Goal: Task Accomplishment & Management: Use online tool/utility

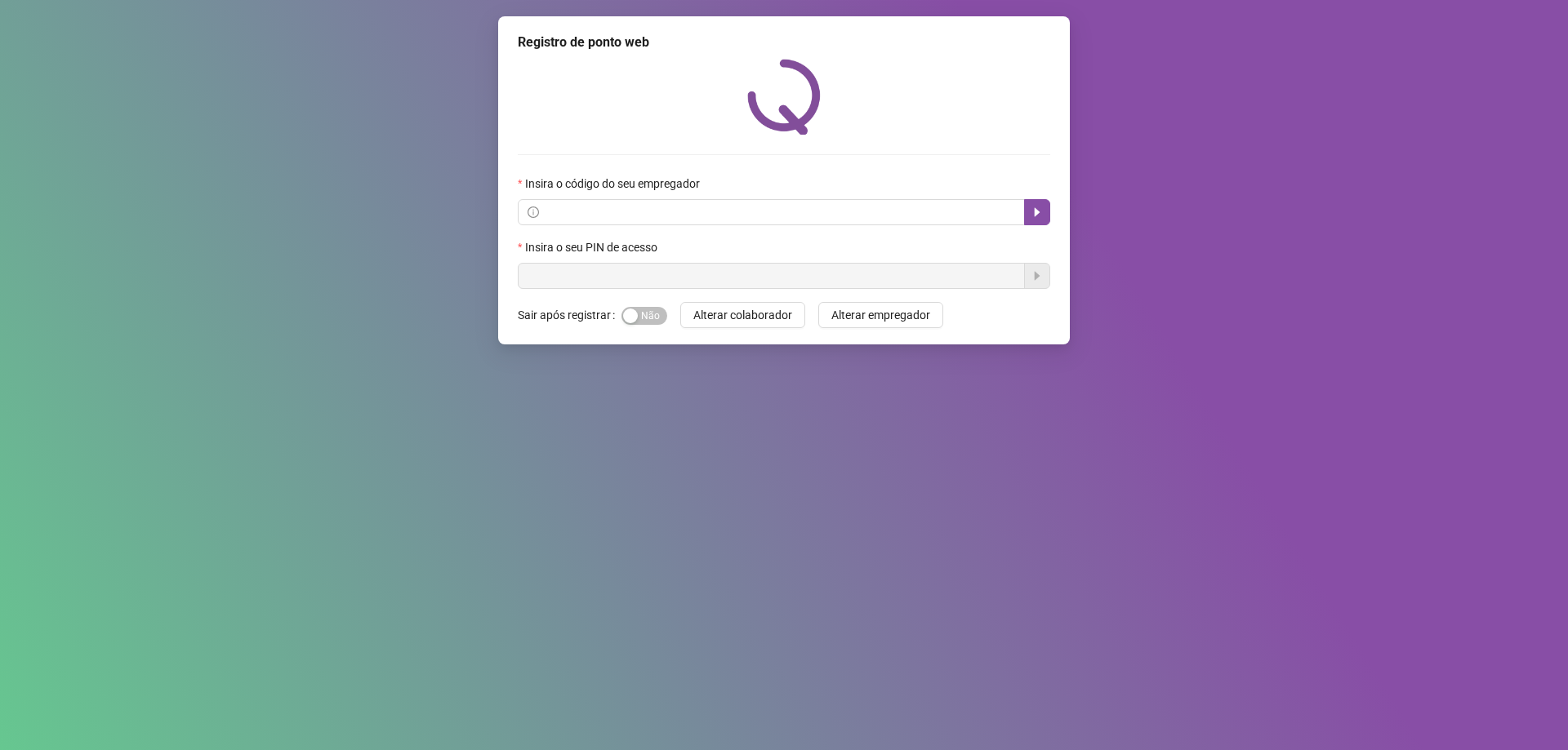
click at [371, 624] on div "Registro de ponto web Insira o código do seu empregador Insira o seu PIN de ace…" at bounding box center [784, 375] width 1568 height 750
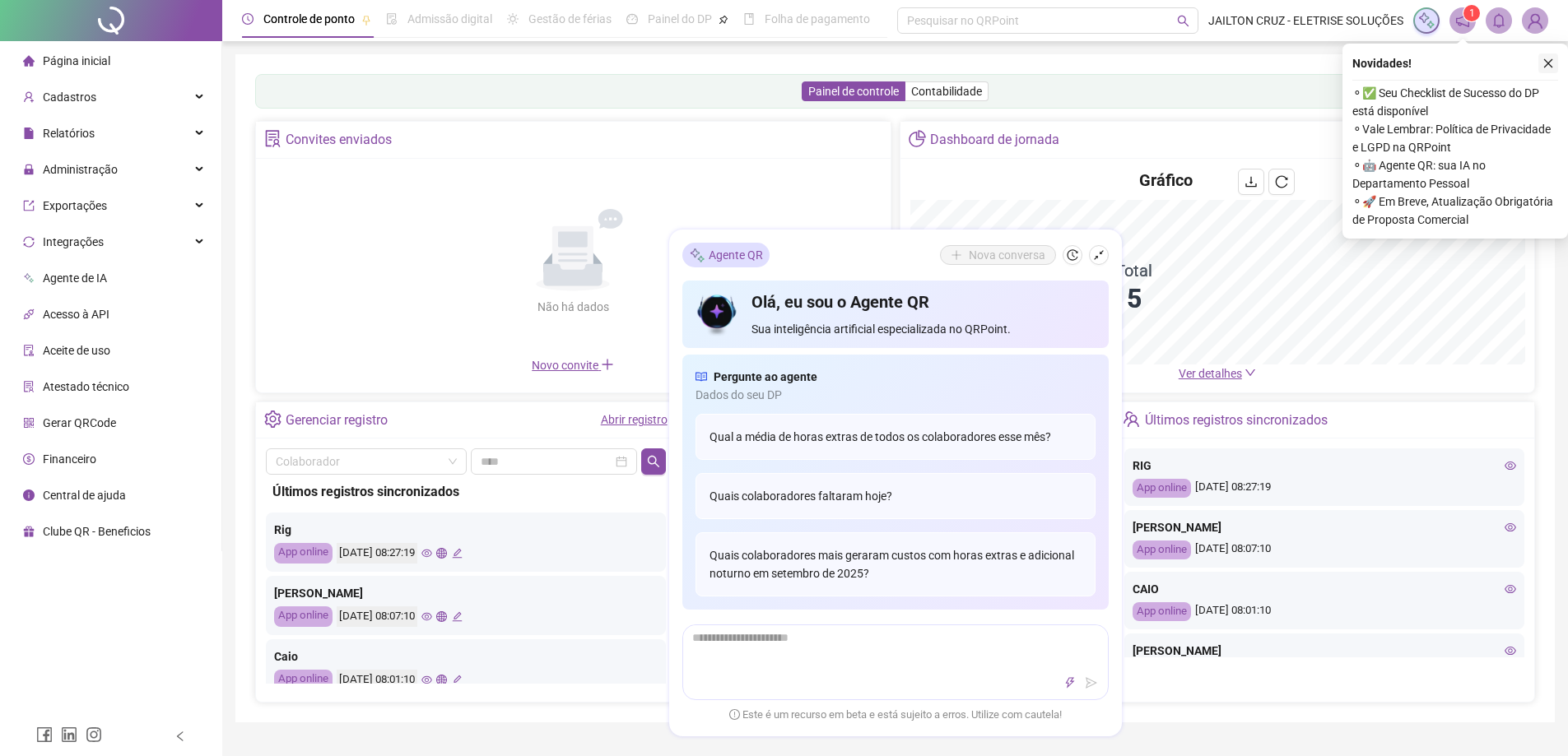
click at [1550, 64] on icon "close" at bounding box center [1548, 63] width 11 height 11
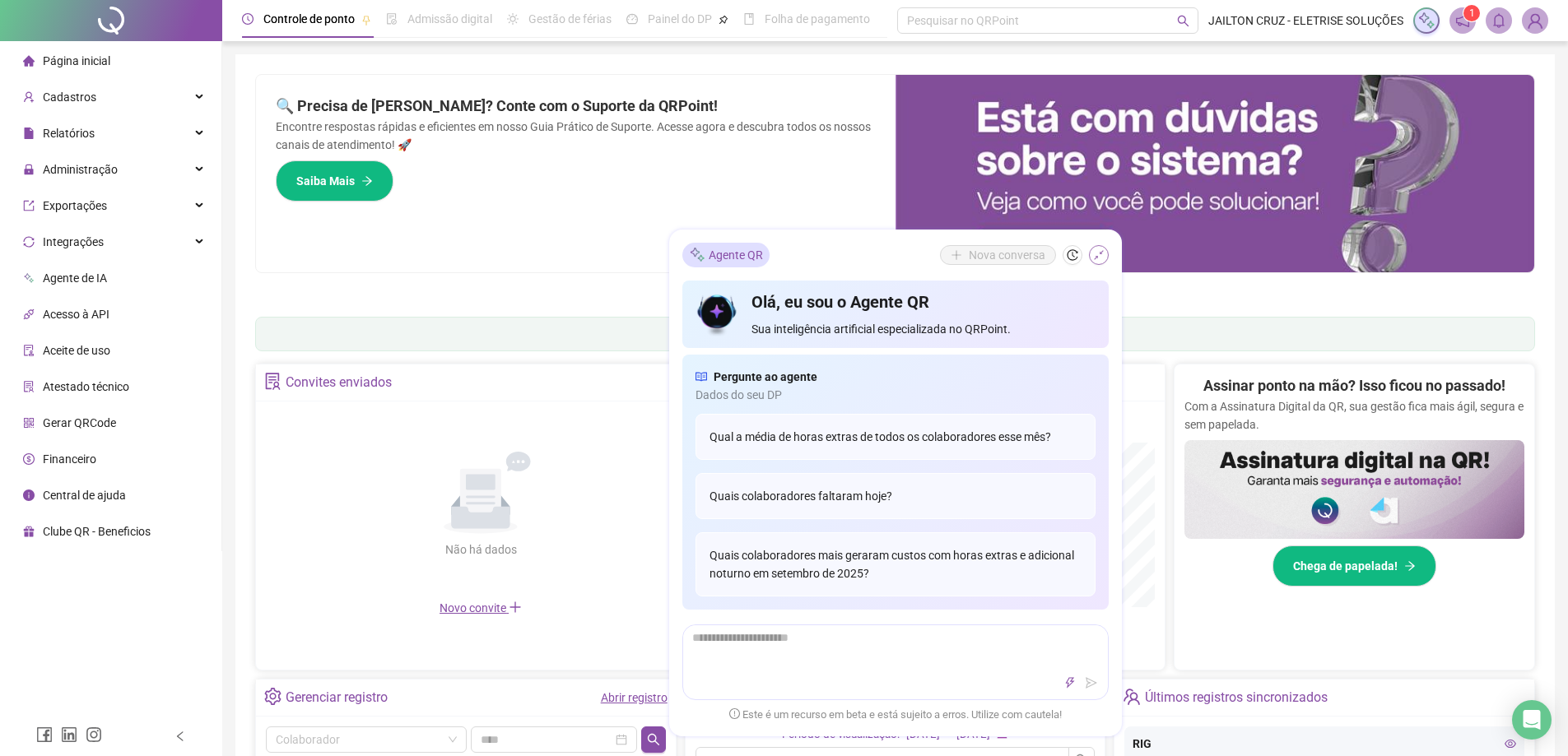
click at [1099, 254] on icon "shrink" at bounding box center [1098, 255] width 11 height 11
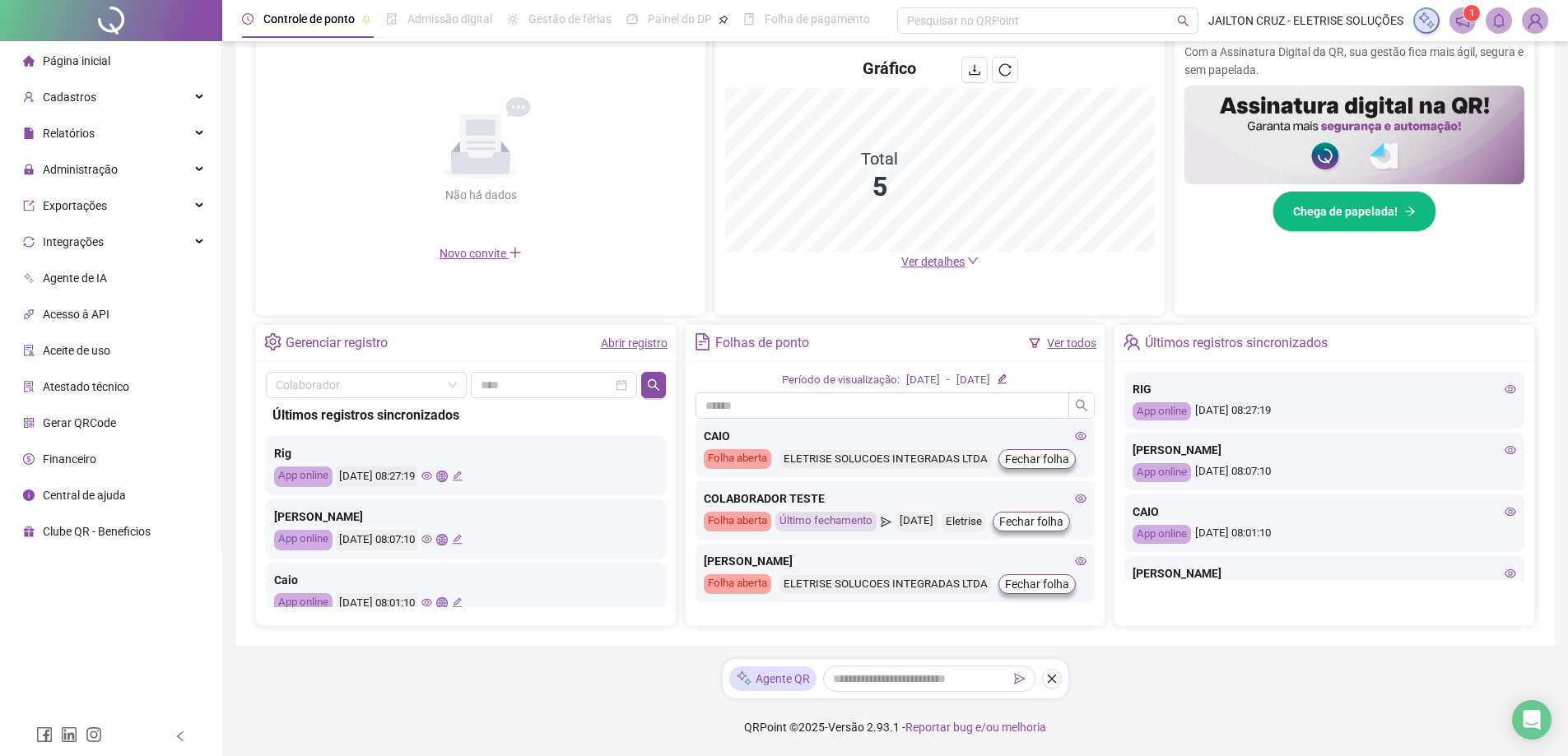
click at [432, 478] on icon "eye" at bounding box center [427, 476] width 11 height 8
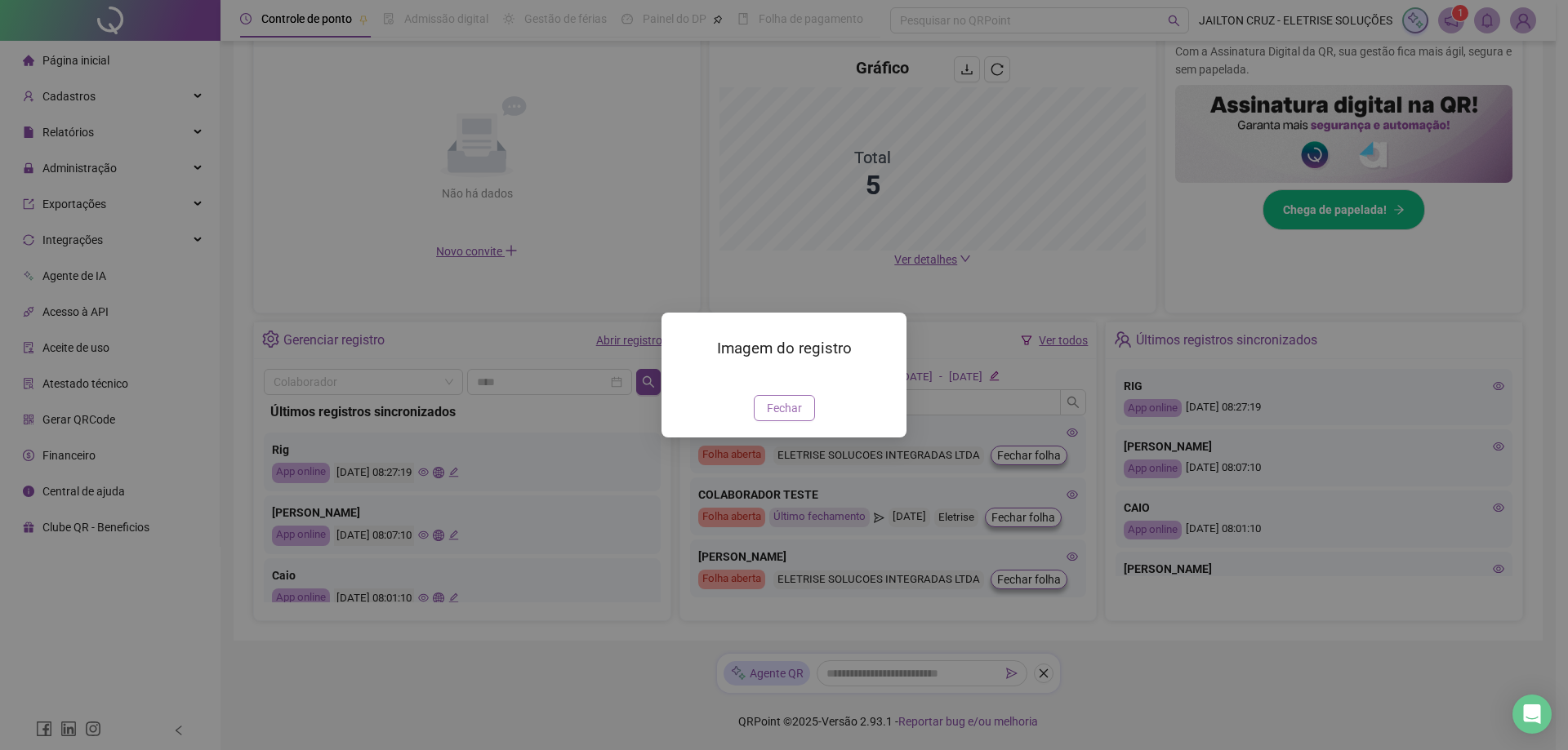
click at [777, 418] on span "Fechar" at bounding box center [784, 408] width 35 height 18
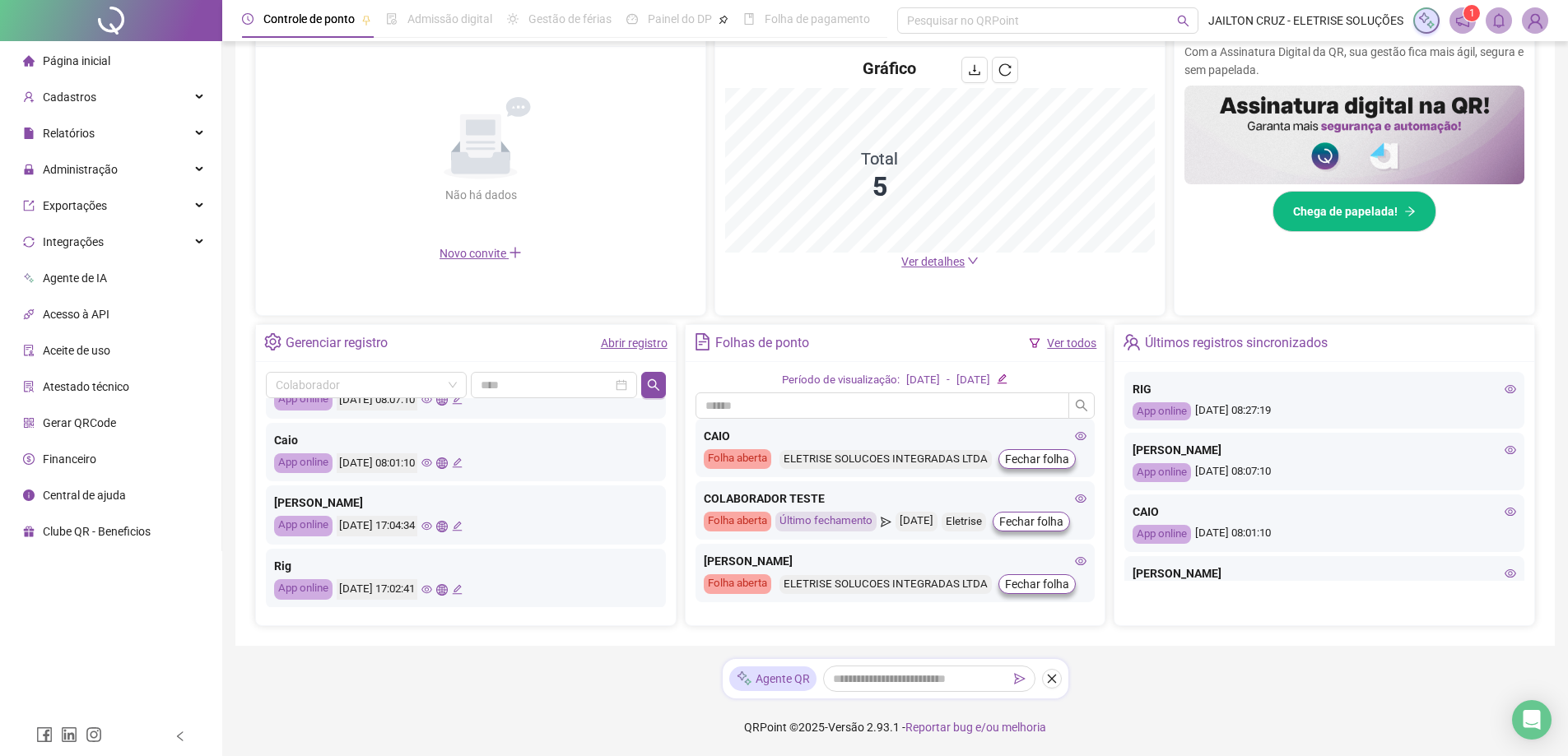
scroll to position [164, 0]
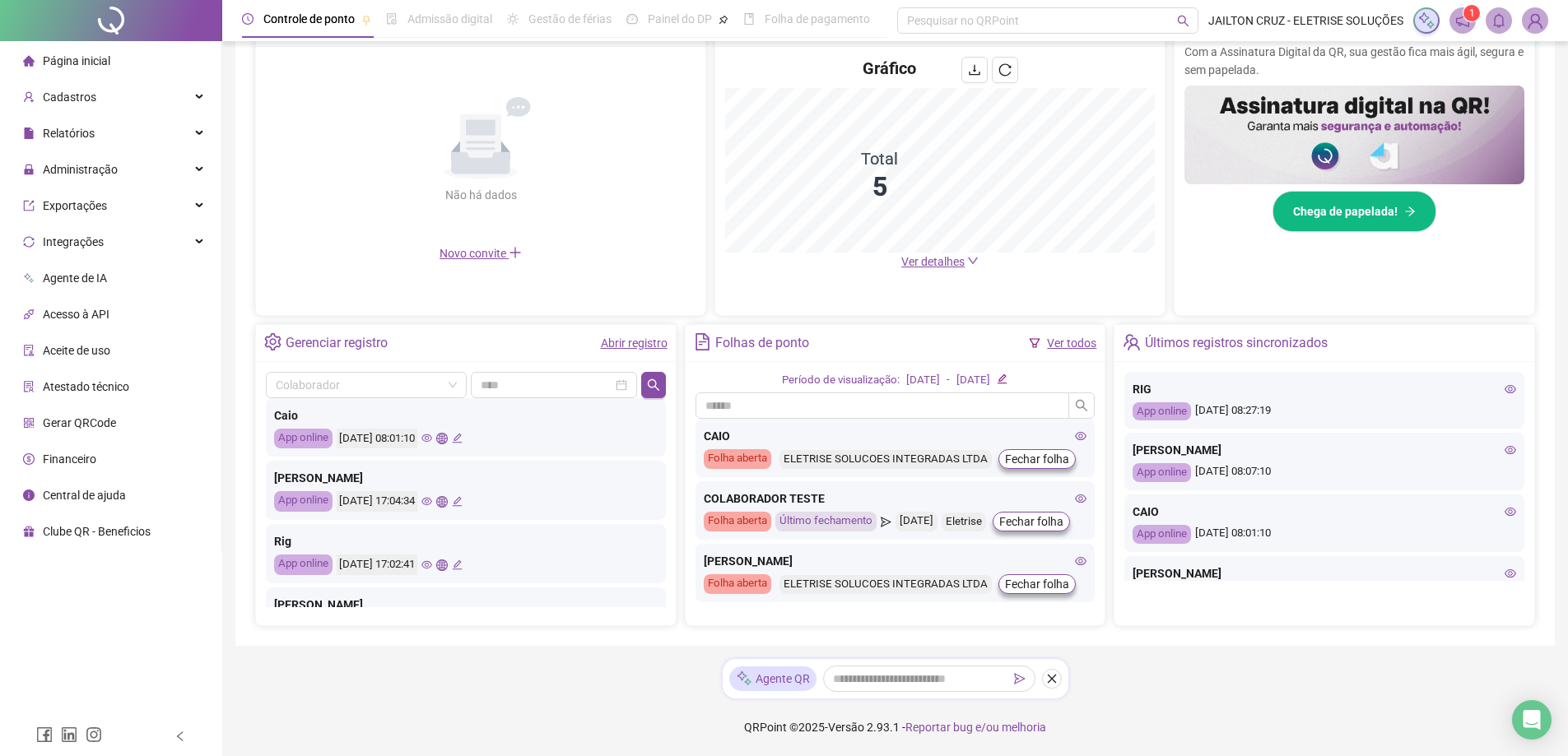
click at [432, 442] on icon "eye" at bounding box center [427, 438] width 11 height 8
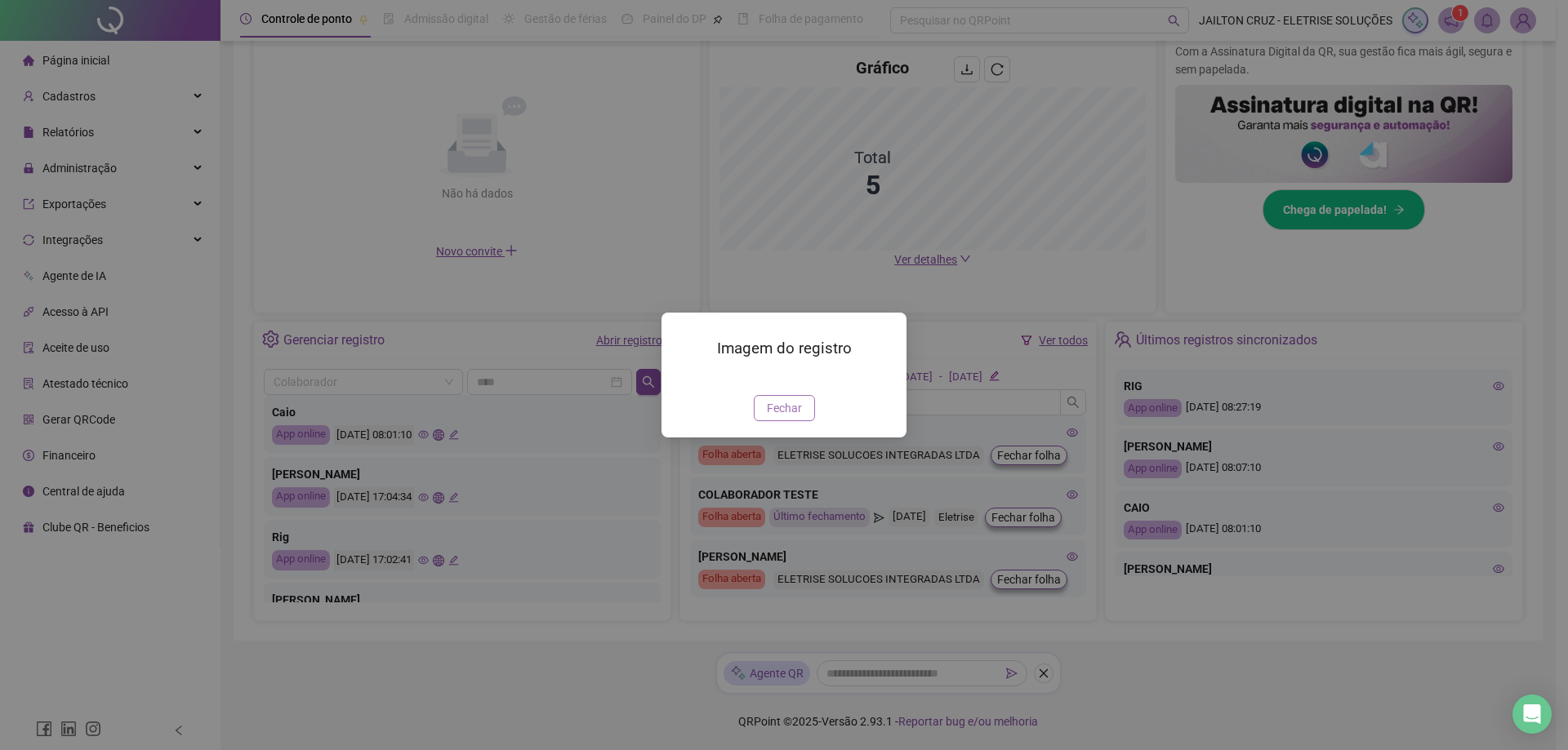
click at [785, 418] on span "Fechar" at bounding box center [784, 408] width 35 height 18
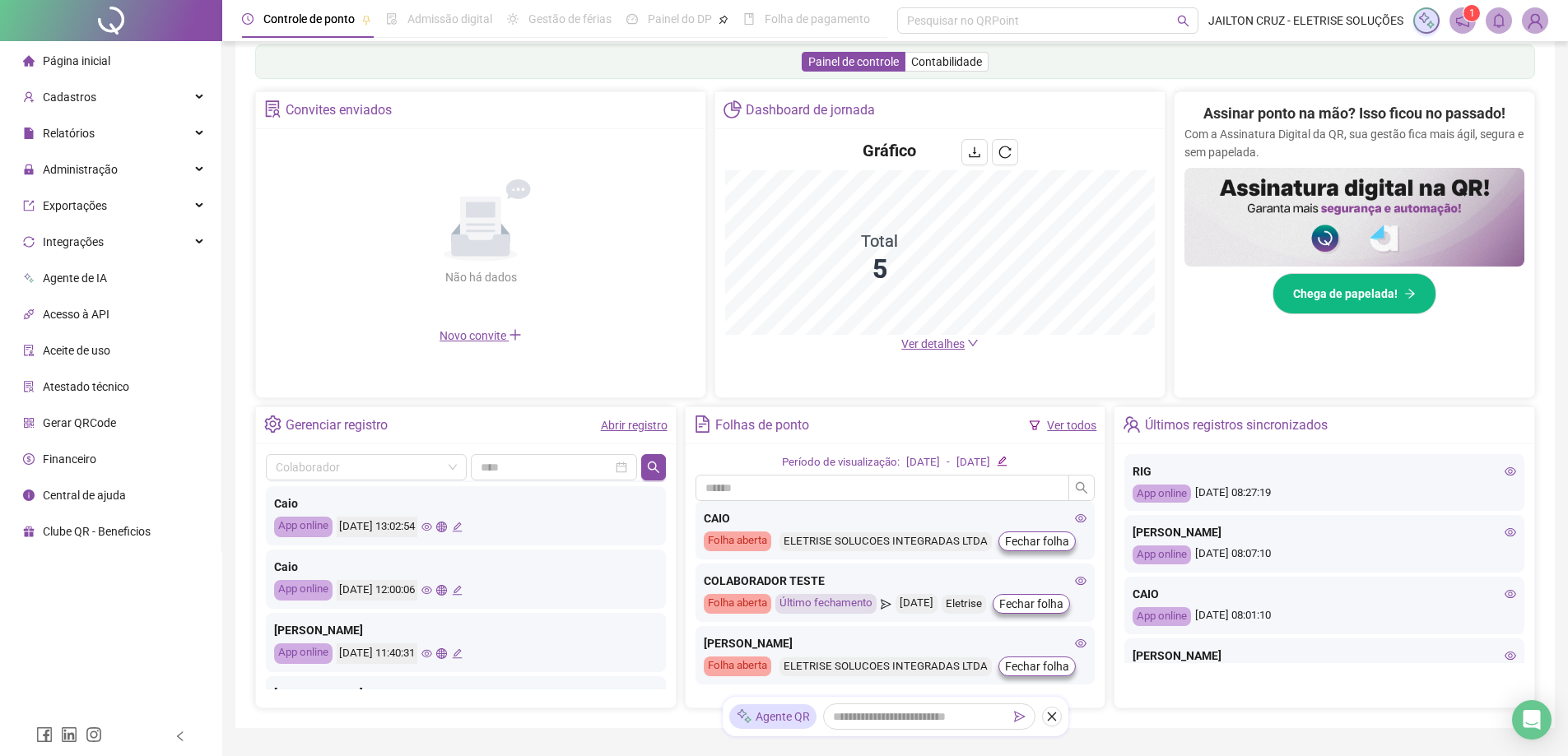
scroll to position [190, 0]
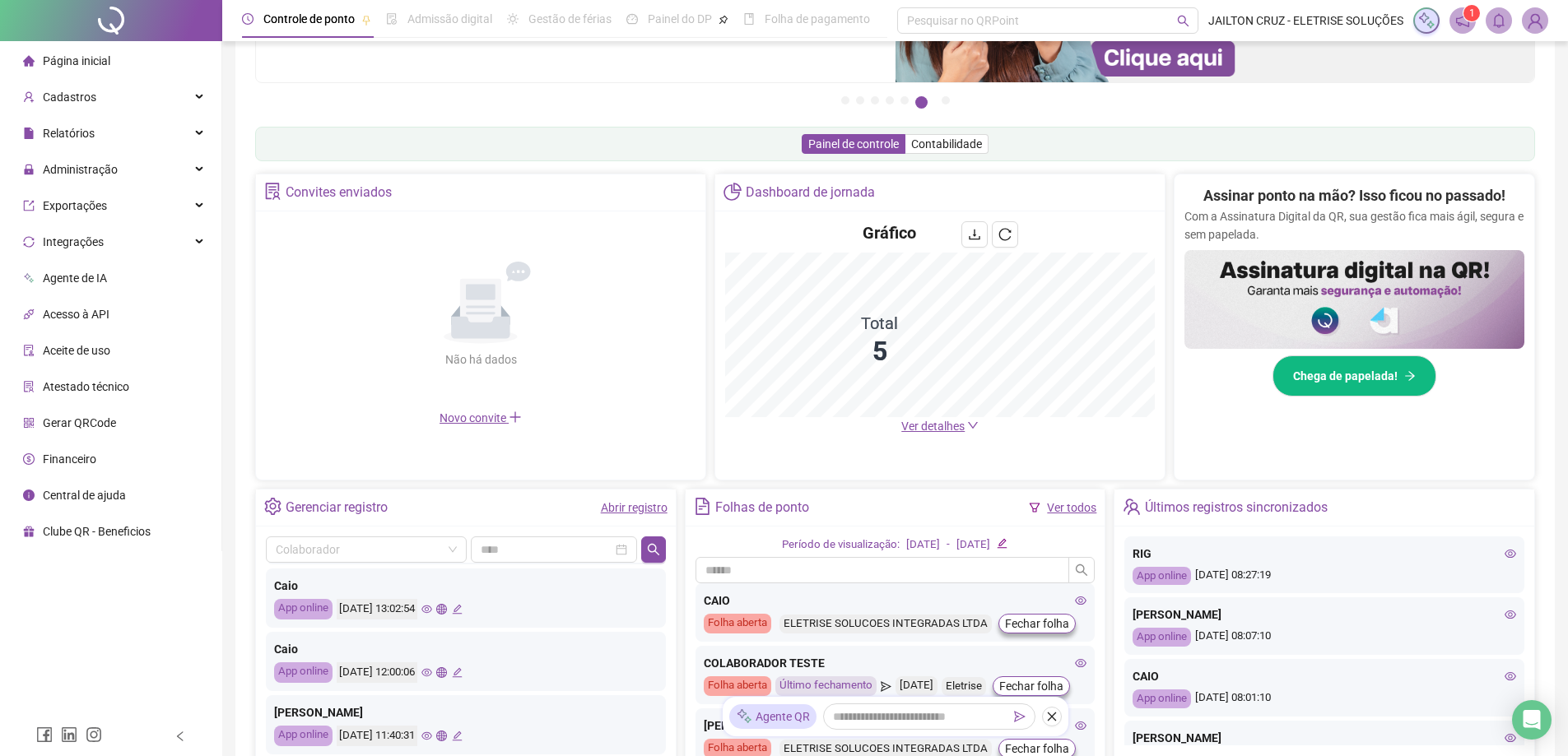
click at [1462, 18] on icon "notification" at bounding box center [1463, 20] width 13 height 13
